Goal: Transaction & Acquisition: Subscribe to service/newsletter

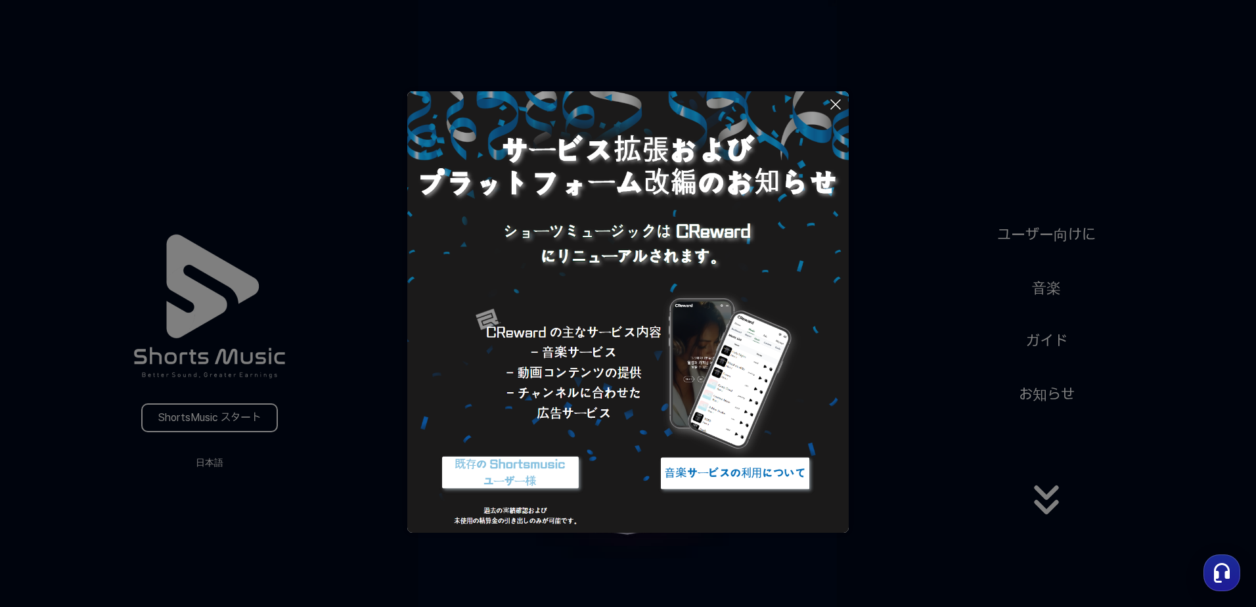
click at [263, 422] on button at bounding box center [628, 303] width 1256 height 607
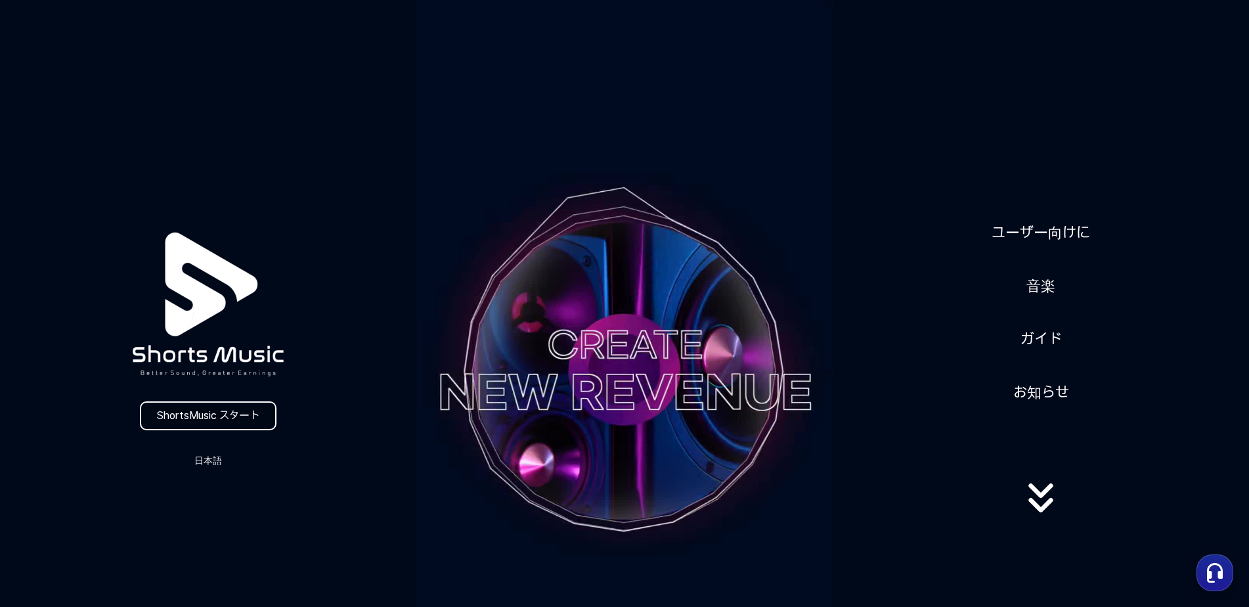
click at [232, 410] on link "ShortsMusic スタート" at bounding box center [208, 415] width 137 height 29
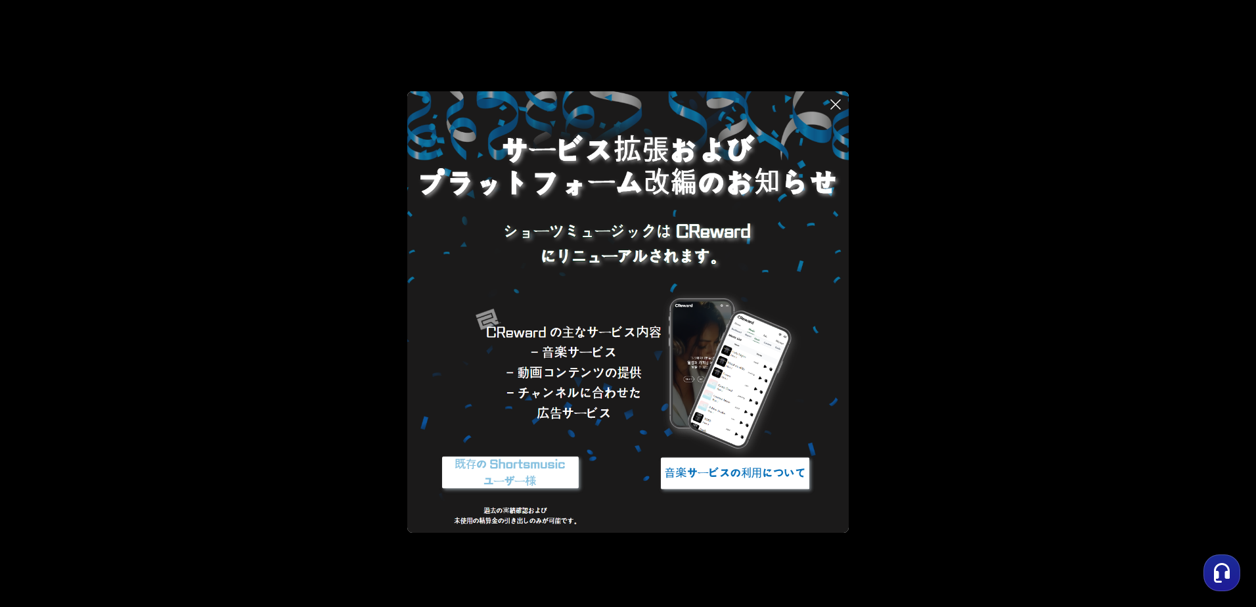
click at [837, 106] on icon at bounding box center [835, 104] width 9 height 9
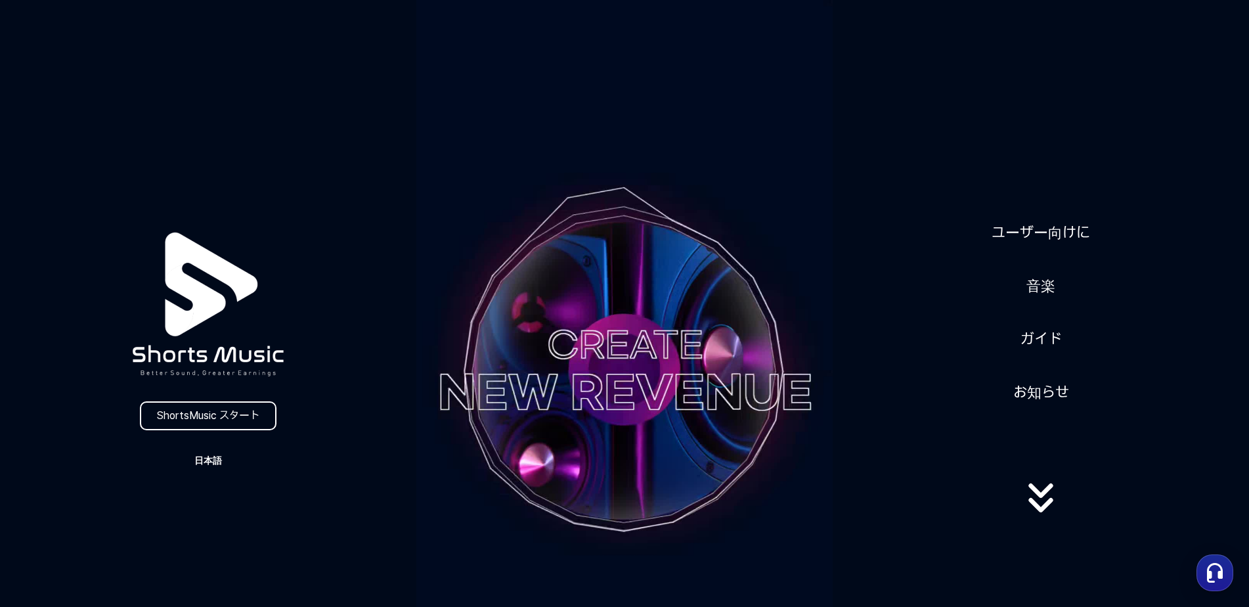
click at [213, 458] on button "日本語" at bounding box center [208, 460] width 63 height 18
click at [213, 458] on button at bounding box center [624, 303] width 1249 height 607
click at [214, 416] on link "ShortsMusic スタート" at bounding box center [208, 415] width 137 height 29
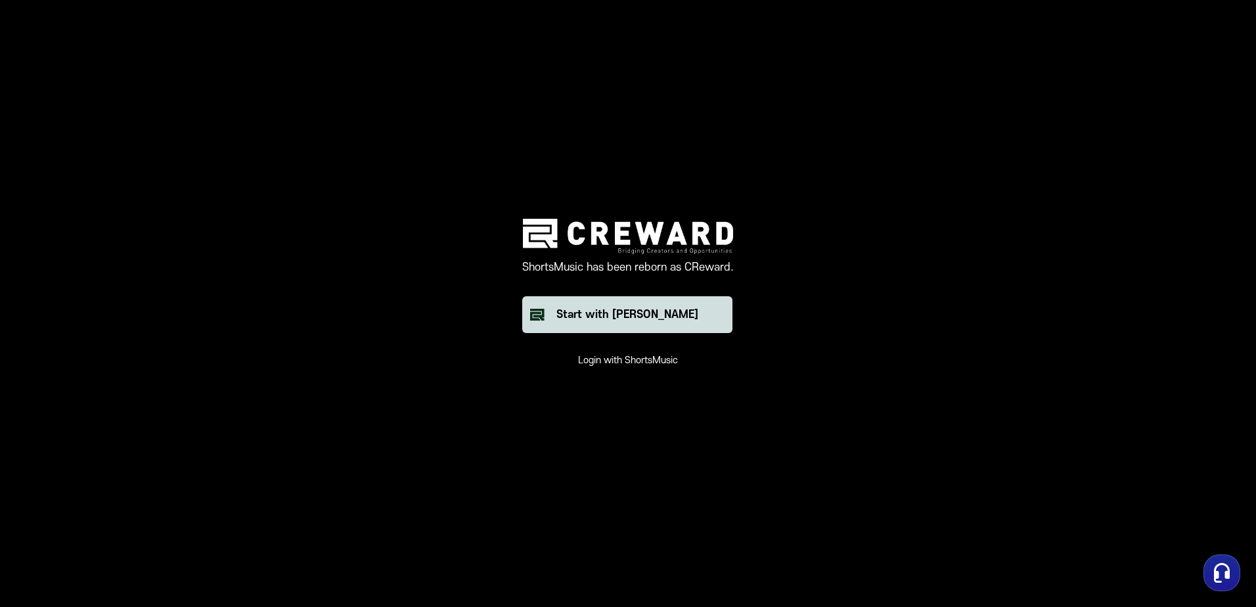
click at [630, 317] on div "Start with [PERSON_NAME]" at bounding box center [627, 315] width 142 height 16
